Goal: Task Accomplishment & Management: Use online tool/utility

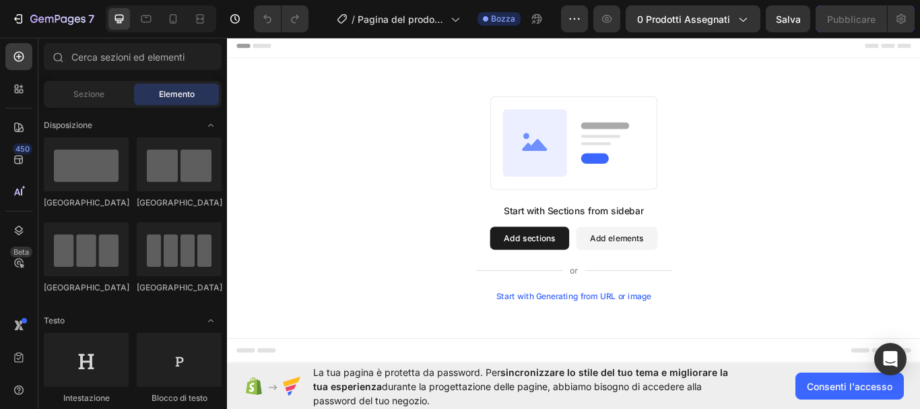
click at [604, 274] on button "Add sections" at bounding box center [580, 272] width 92 height 27
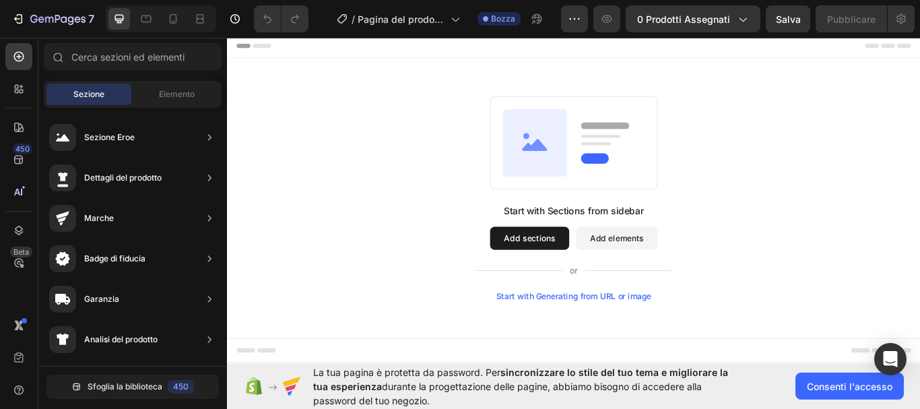
click at [655, 274] on button "Add elements" at bounding box center [681, 272] width 95 height 27
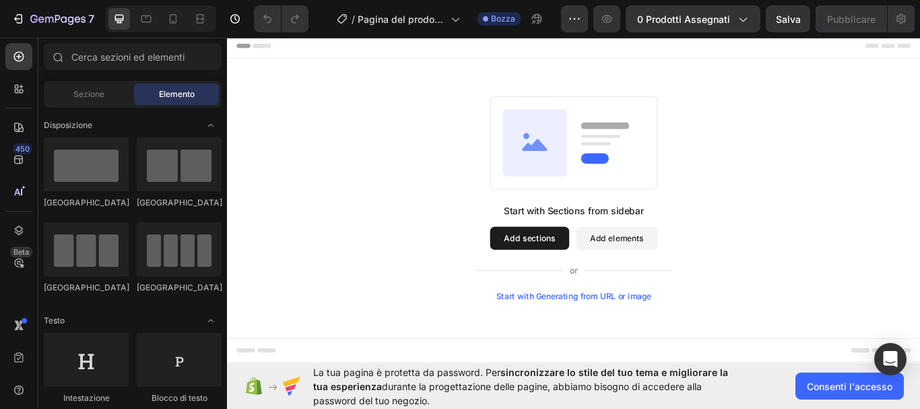
click at [583, 269] on button "Add sections" at bounding box center [580, 272] width 92 height 27
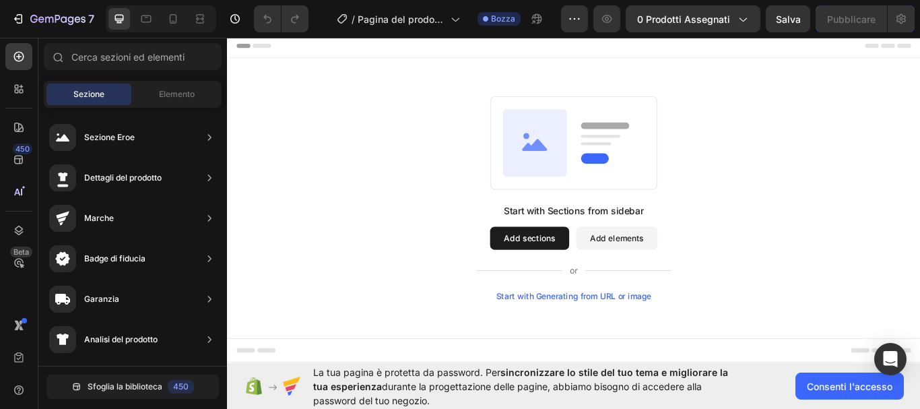
click at [569, 267] on button "Add sections" at bounding box center [580, 272] width 92 height 27
click at [616, 340] on div "Start with Generating from URL or image" at bounding box center [631, 339] width 181 height 11
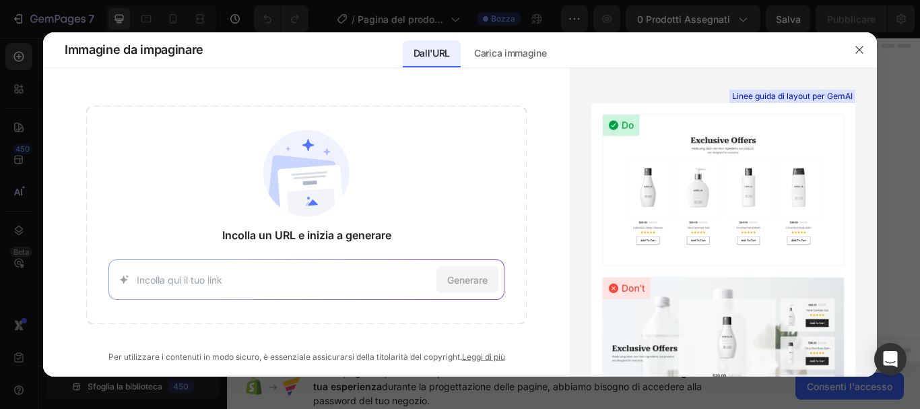
click at [868, 61] on div at bounding box center [859, 49] width 35 height 35
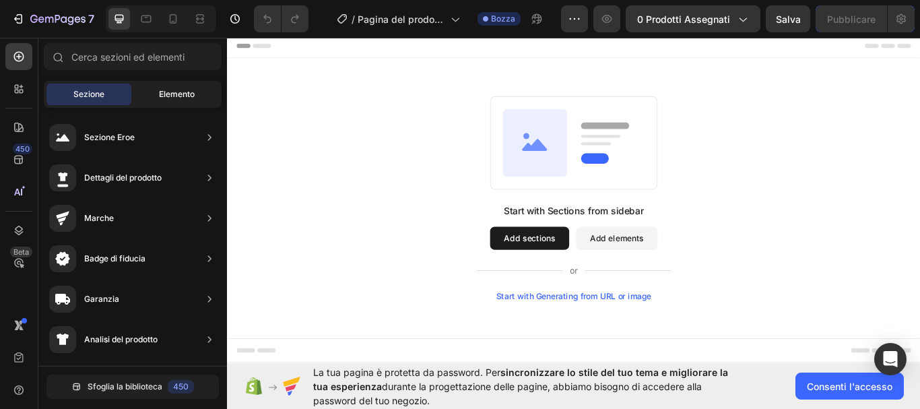
click at [200, 85] on div "Elemento" at bounding box center [176, 95] width 85 height 22
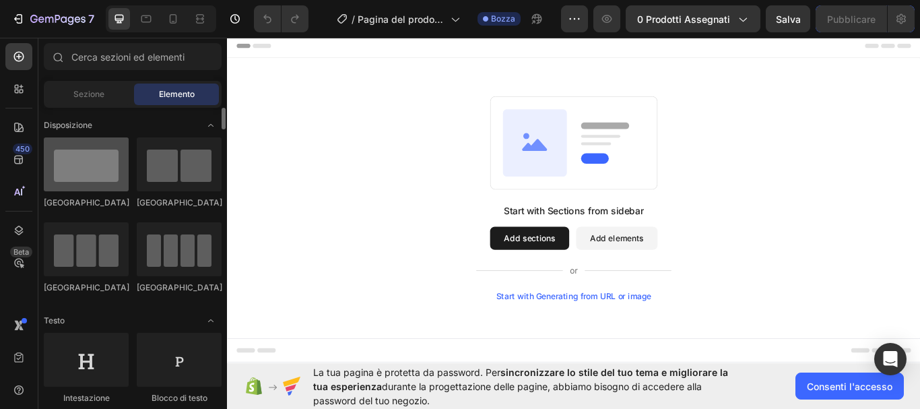
click at [68, 183] on div at bounding box center [86, 164] width 85 height 54
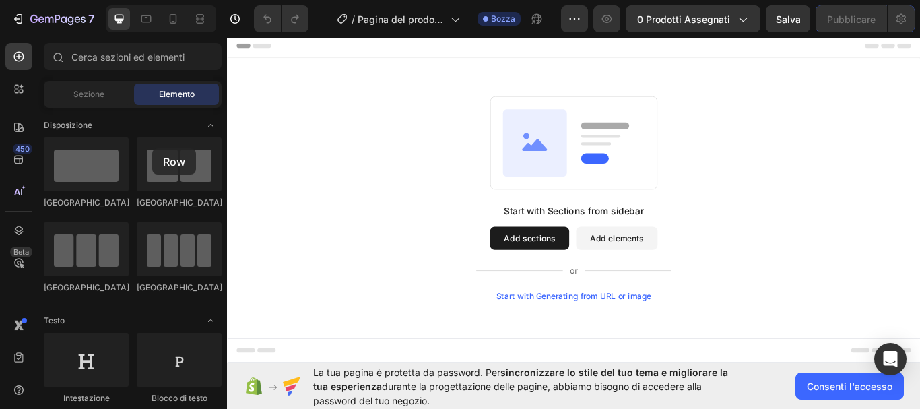
drag, startPoint x: 295, startPoint y: 218, endPoint x: 381, endPoint y: 117, distance: 131.9
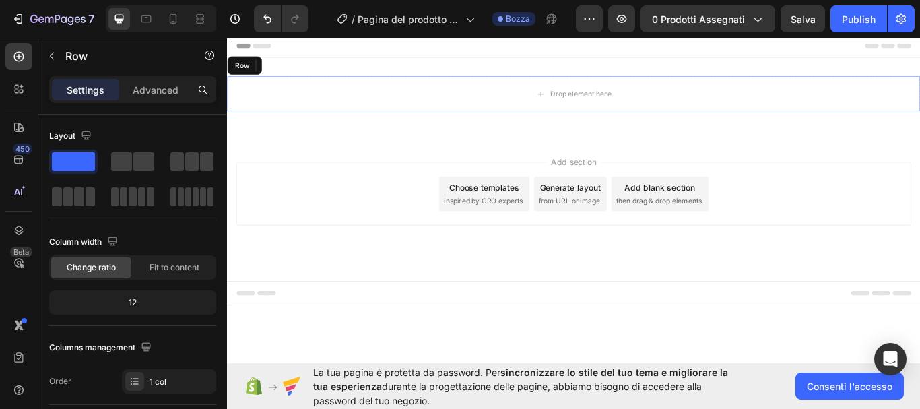
click at [430, 110] on div "Drop element here" at bounding box center [631, 104] width 808 height 40
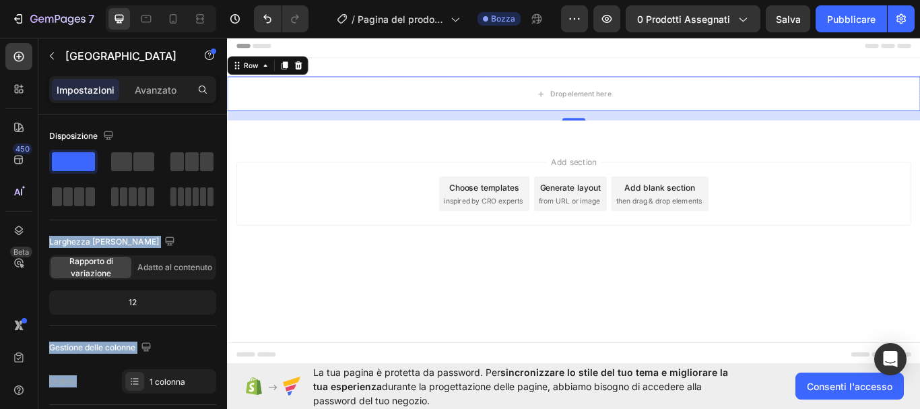
drag, startPoint x: 305, startPoint y: 184, endPoint x: 437, endPoint y: 166, distance: 133.2
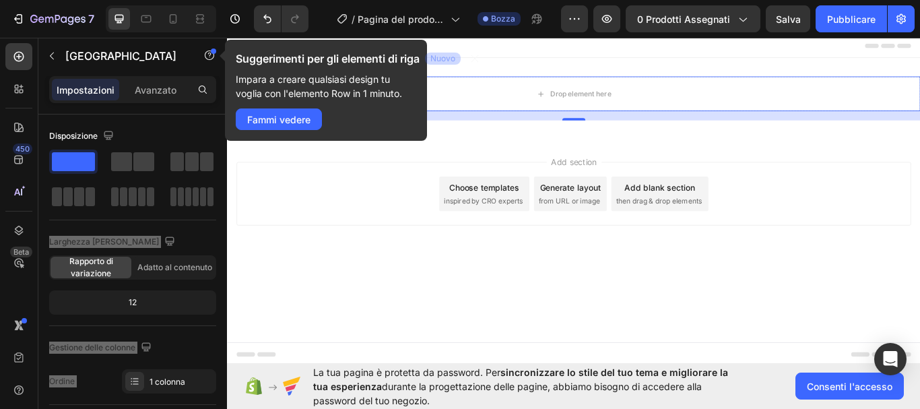
click at [405, 183] on div "Add section Choose templates inspired by CRO experts Generate layout from URL o…" at bounding box center [631, 220] width 787 height 74
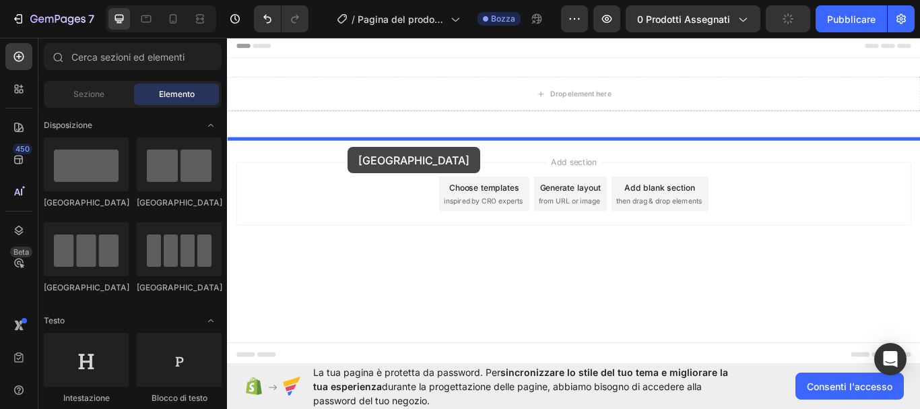
drag, startPoint x: 326, startPoint y: 219, endPoint x: 369, endPoint y: 168, distance: 66.9
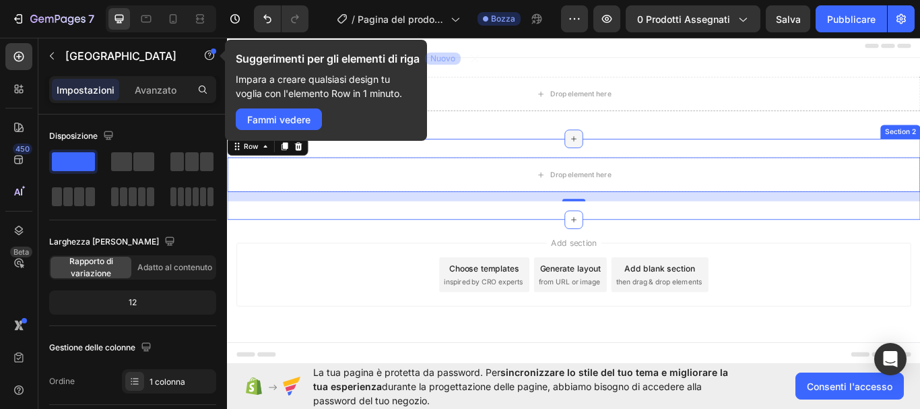
click at [623, 155] on div at bounding box center [631, 157] width 22 height 22
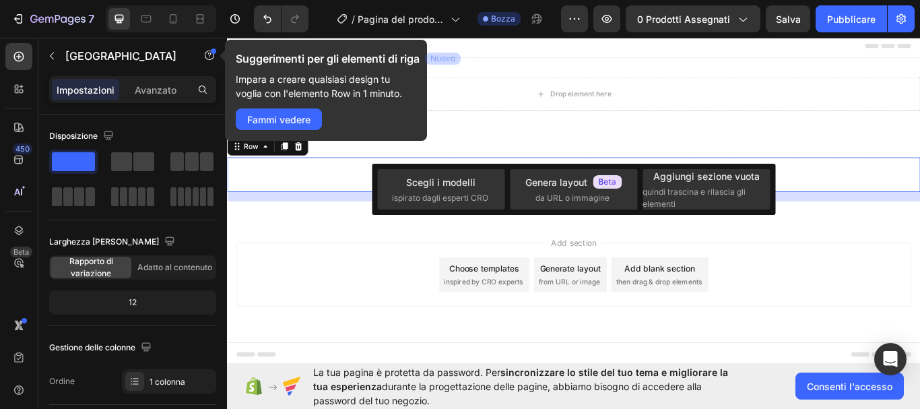
click at [524, 354] on div "Add section Choose templates inspired by CRO experts Generate layout from URL o…" at bounding box center [631, 334] width 808 height 166
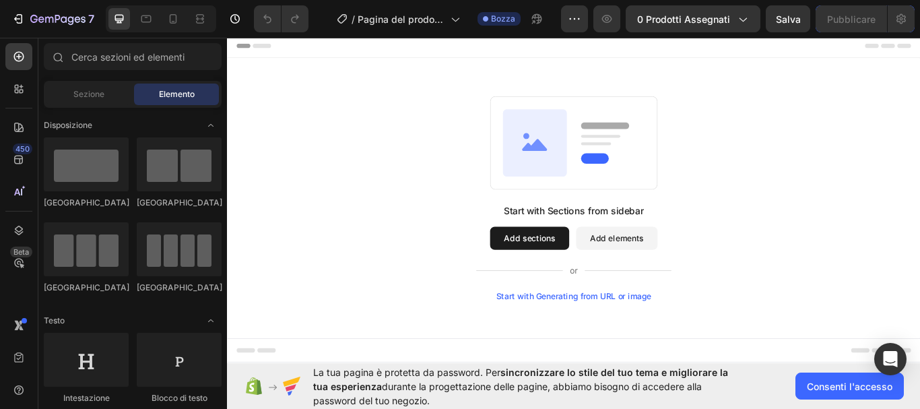
drag, startPoint x: 827, startPoint y: 42, endPoint x: 838, endPoint y: 135, distance: 93.7
click at [838, 135] on div "Start with Sections from sidebar Add sections Add elements Start with Generatin…" at bounding box center [631, 225] width 711 height 238
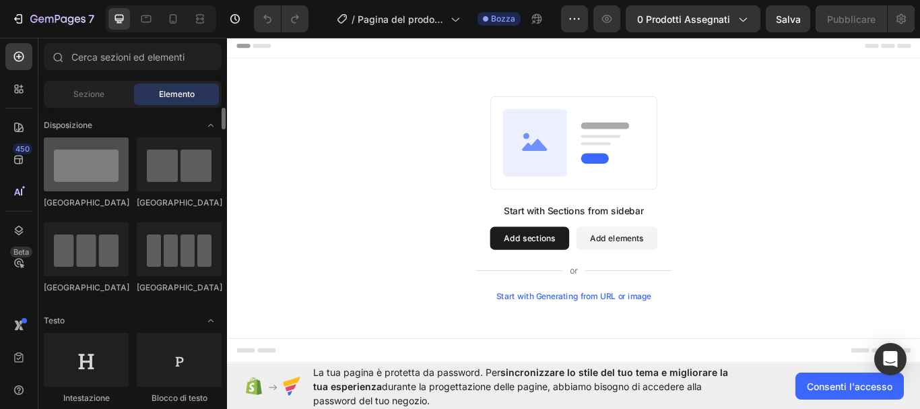
click at [70, 165] on div at bounding box center [86, 164] width 85 height 54
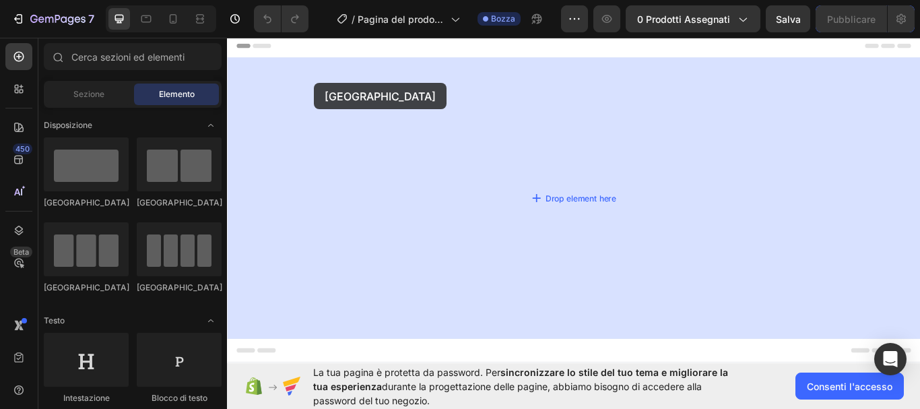
drag, startPoint x: 310, startPoint y: 193, endPoint x: 328, endPoint y: 91, distance: 103.3
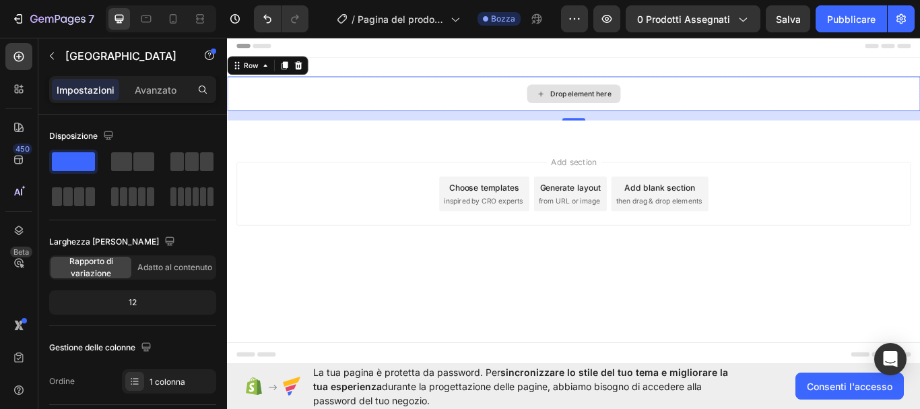
click at [631, 99] on div "Drop element here" at bounding box center [639, 103] width 71 height 11
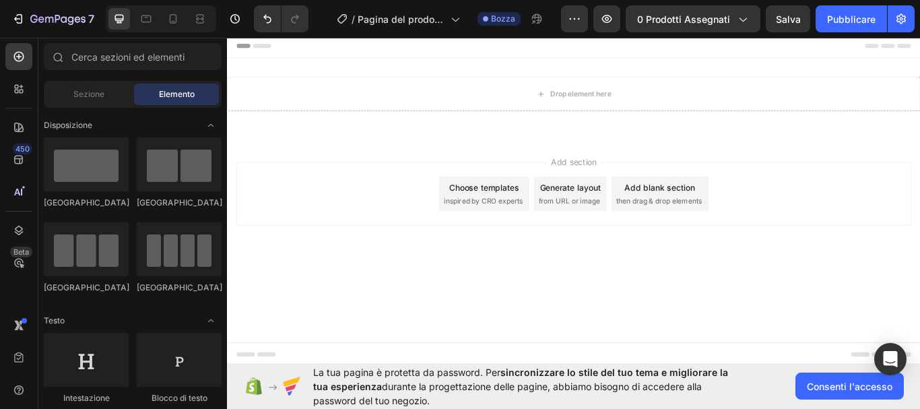
drag, startPoint x: 447, startPoint y: 195, endPoint x: 377, endPoint y: 205, distance: 71.6
click at [377, 205] on div "Add section Choose templates inspired by CRO experts Generate layout from URL o…" at bounding box center [631, 220] width 787 height 74
